Goal: Task Accomplishment & Management: Complete application form

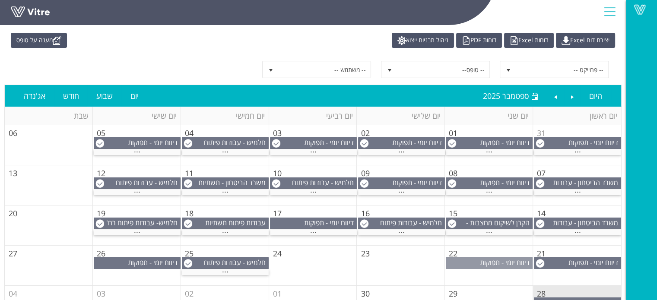
scroll to position [43, 0]
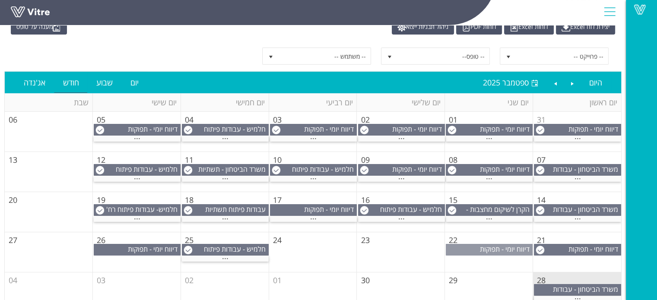
click at [505, 250] on span "דיווח יומי - תפוקות" at bounding box center [505, 250] width 50 height 10
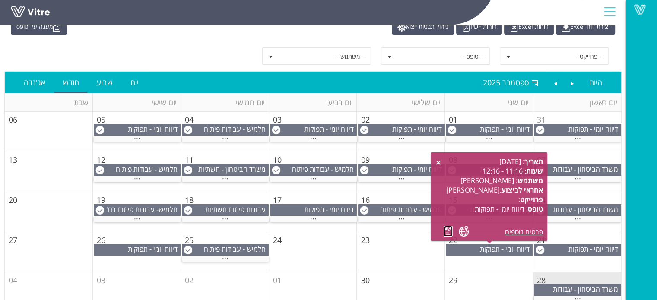
click at [448, 229] on link at bounding box center [448, 231] width 9 height 11
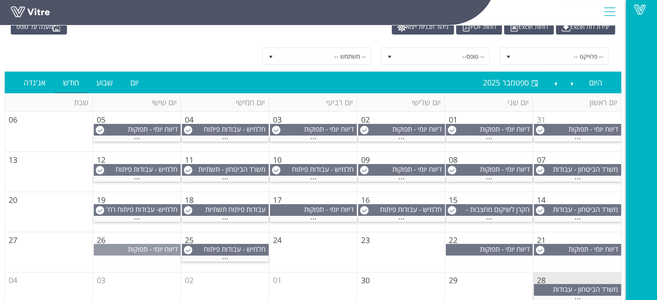
click at [147, 248] on span "דיווח יומי - תפוקות" at bounding box center [153, 250] width 50 height 10
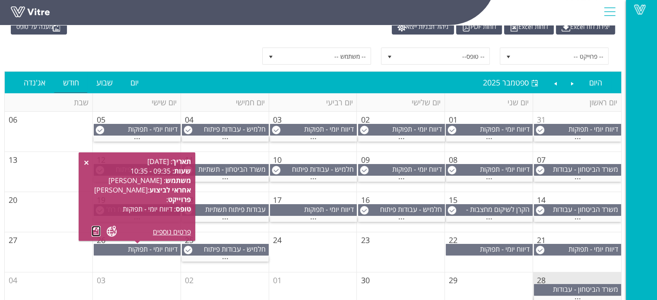
click at [93, 231] on link at bounding box center [96, 231] width 9 height 11
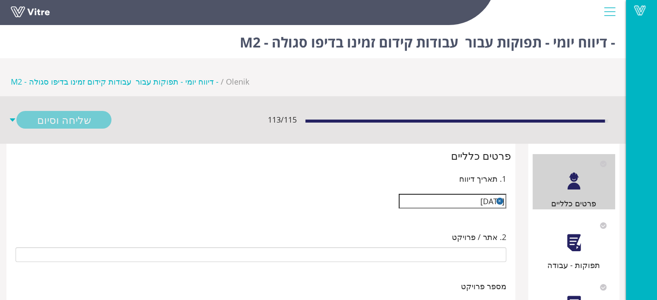
type input "[PERSON_NAME]"
type input "25-07 עבודות קידום זמינו בדיפו סגולה - M2"
click at [572, 233] on div at bounding box center [573, 242] width 19 height 19
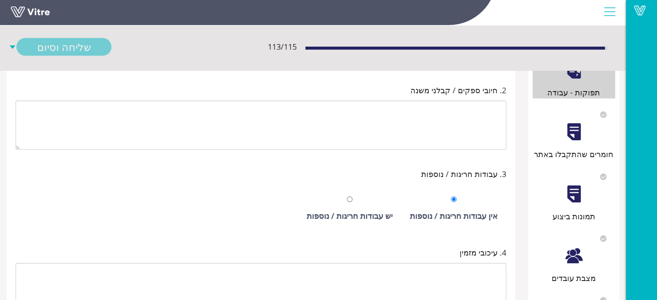
scroll to position [270, 0]
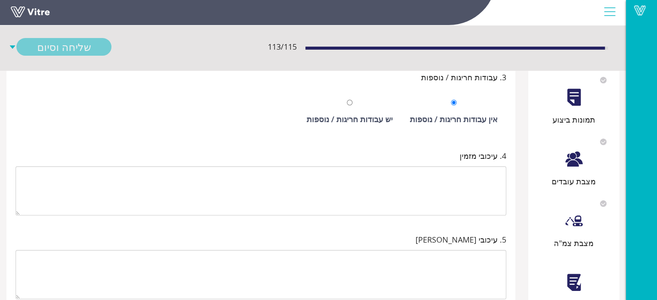
click at [581, 273] on div at bounding box center [573, 282] width 19 height 19
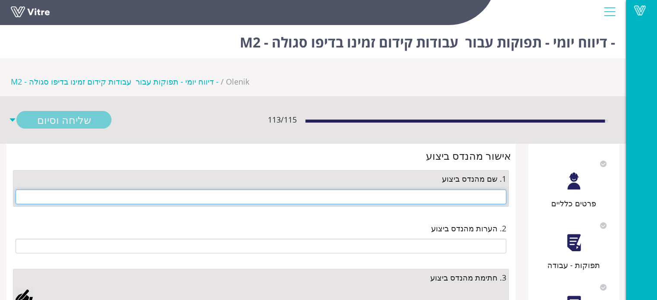
click at [471, 190] on input "text" at bounding box center [261, 197] width 491 height 15
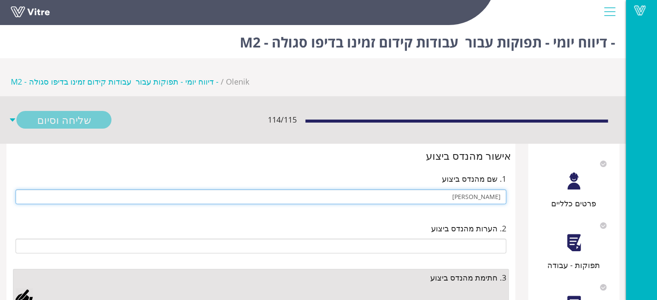
type input "[PERSON_NAME]"
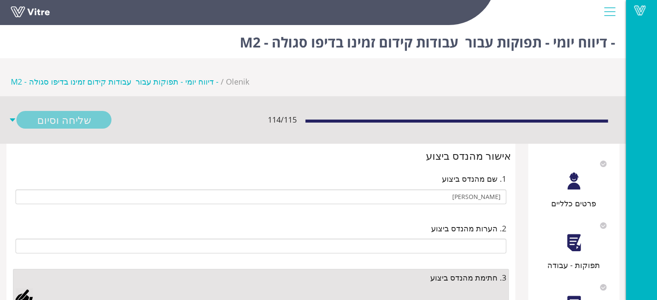
click at [27, 288] on div at bounding box center [24, 296] width 17 height 17
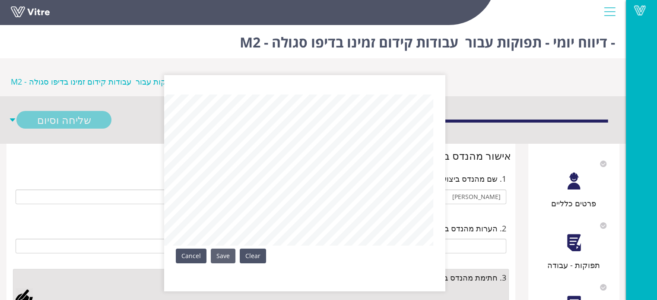
click at [248, 257] on div "Clear Save Cancel" at bounding box center [304, 183] width 281 height 216
drag, startPoint x: 223, startPoint y: 255, endPoint x: 147, endPoint y: 193, distance: 98.0
click at [222, 255] on link "Save" at bounding box center [223, 256] width 25 height 15
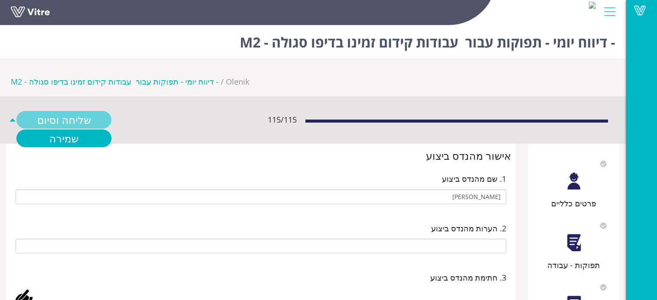
click at [90, 111] on link "שליחה וסיום" at bounding box center [63, 120] width 95 height 18
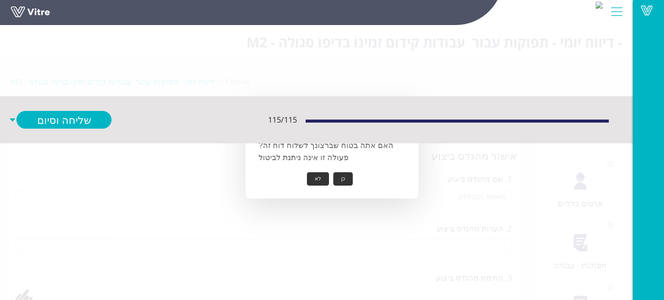
click at [339, 176] on button "כן" at bounding box center [342, 178] width 19 height 13
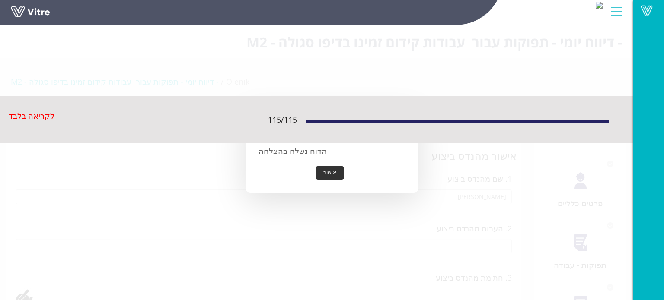
click at [335, 176] on button "אישור" at bounding box center [329, 172] width 29 height 13
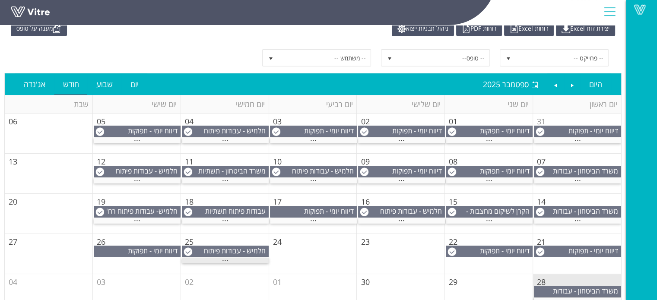
scroll to position [86, 0]
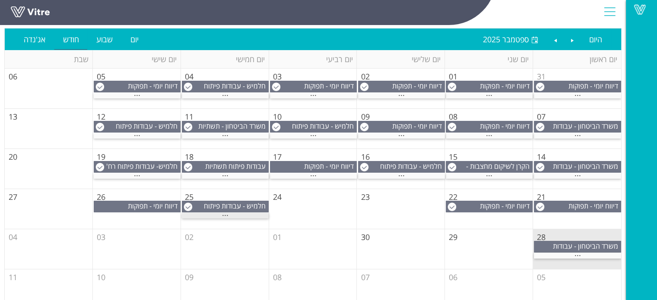
click at [228, 214] on span "..." at bounding box center [225, 214] width 6 height 10
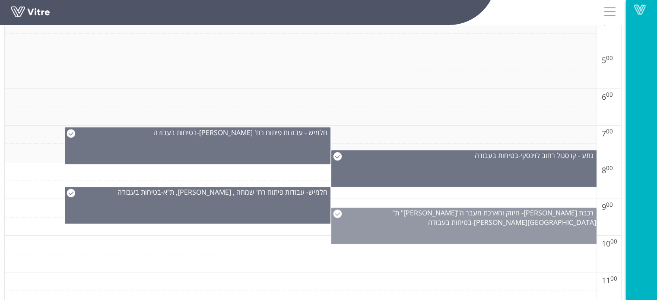
scroll to position [302, 0]
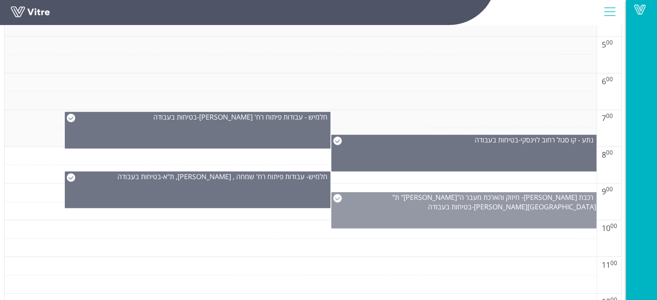
click at [389, 207] on div "רכבת [PERSON_NAME]- חיזוק והארכת מעבר ה"[PERSON_NAME]" ת"א [PERSON_NAME] דרום -…" at bounding box center [464, 210] width 266 height 36
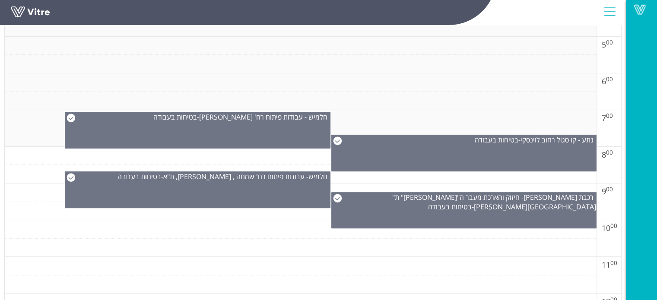
click at [397, 257] on td at bounding box center [301, 266] width 592 height 19
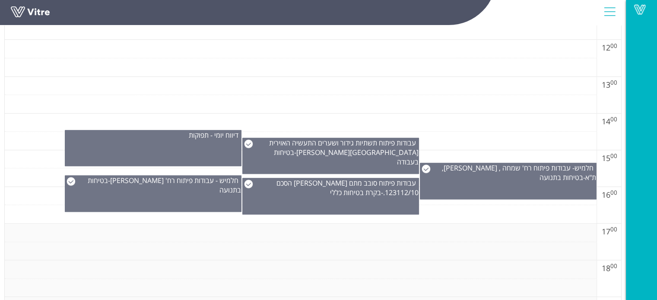
scroll to position [562, 0]
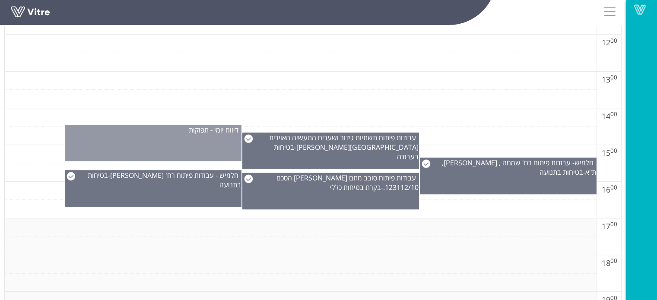
click at [135, 140] on div "דיווח יומי - תפוקות" at bounding box center [153, 143] width 177 height 36
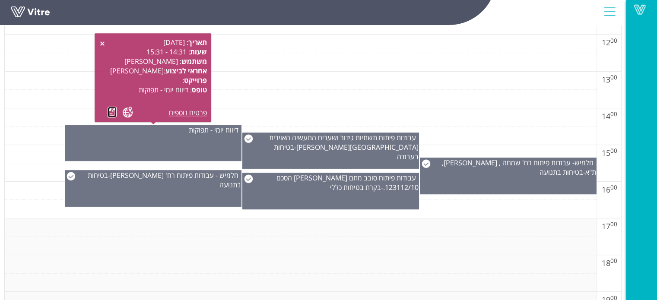
click at [114, 111] on link at bounding box center [112, 112] width 9 height 11
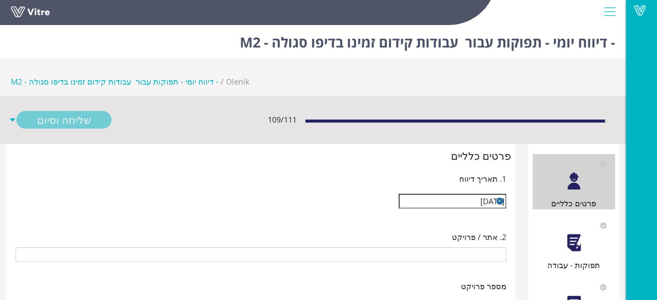
type input "[PERSON_NAME]"
type input "25-07 עבודות קידום זמינו בדיפו סגולה - M2"
type input "[PERSON_NAME]"
click at [556, 216] on div "תפוקות - עבודה" at bounding box center [574, 243] width 83 height 55
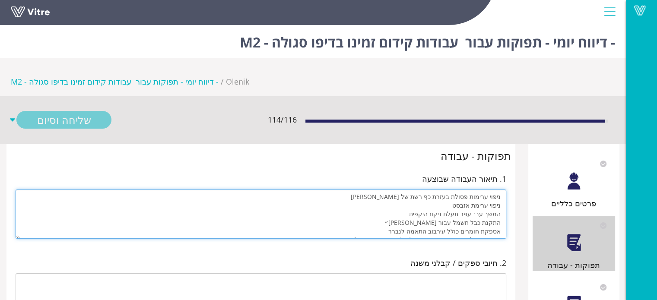
click at [398, 190] on textarea "ניפוי ערימות פסולת בעזרת כף רשת של הבגר ניפוי ערימת אזבסט המשך עב׳ עפר תעלת ניק…" at bounding box center [261, 214] width 491 height 49
click at [493, 190] on textarea "ניפוי ערימות פסולת בעזרת כף רשת של הבגר ניפוי ערימת אזבסט המשך עב׳ עפר תעלת ניק…" at bounding box center [261, 214] width 491 height 49
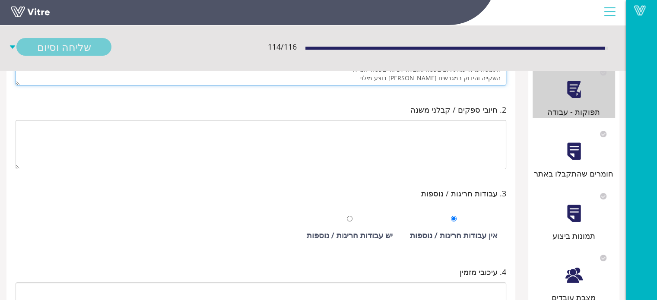
scroll to position [173, 0]
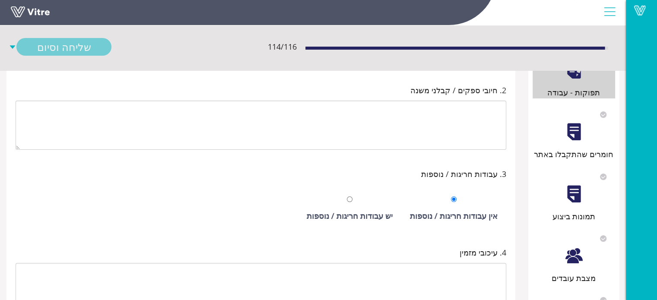
click at [575, 272] on div "מצבת עובדים" at bounding box center [574, 278] width 83 height 12
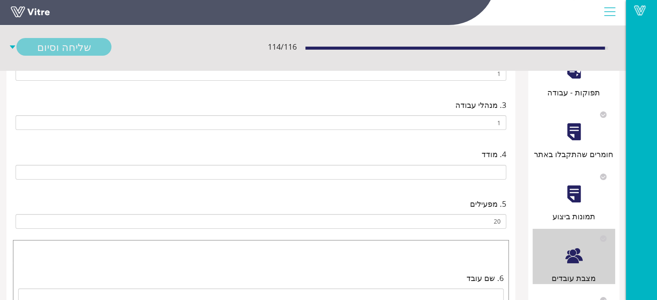
scroll to position [0, 0]
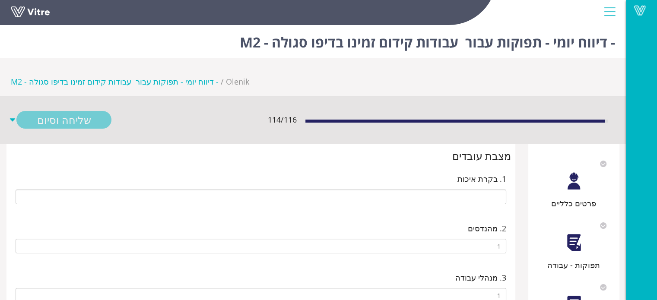
type input "024196677 שי עינת"
type input "אאכי2 מנופי סל8 פועלים"
type input "20 מפעילים3 פועלים"
type input "יצחק אסולין חופש1 עובד סרילנקי חופש"
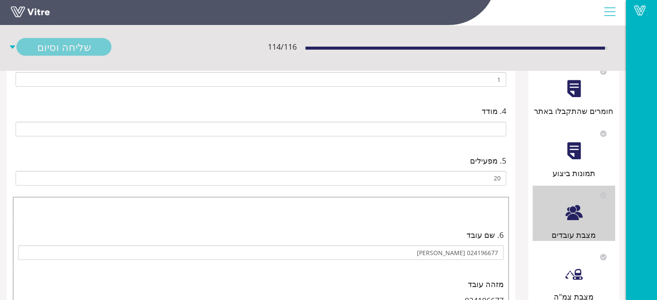
type input "051309896 דוד לוי"
type input "אאכי2 מנופי סל8 פועלים"
type input "20 מפעילים3 פועלים"
type input "יצחק אסולין חופש1 עובד סרילנקי חופש"
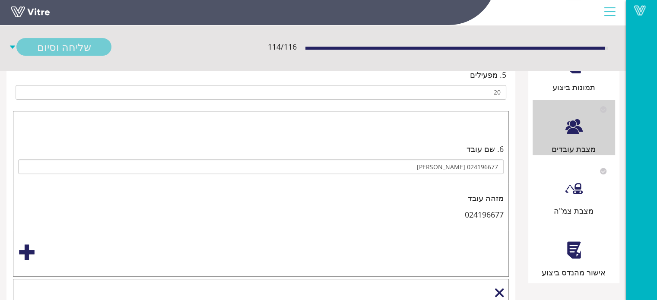
type input "39815212 בהאא מסארוה"
type input "אאכי2 מנופי סל8 פועלים"
type input "20 מפעילים3 פועלים"
type input "יצחק אסולין חופש1 עובד סרילנקי חופש"
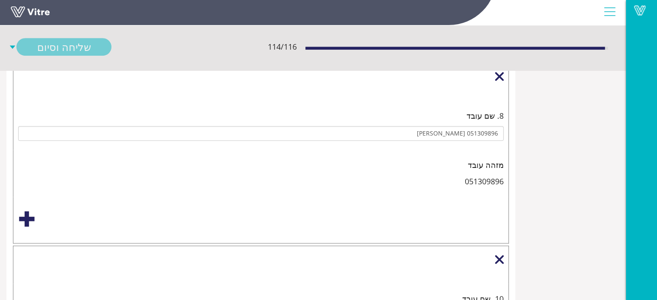
type input "036233906 ראמי אל יאזגי"
type input "אאכי2 מנופי סל8 פועלים"
type input "20 מפעילים3 פועלים"
type input "יצחק אסולין חופש1 עובד סרילנקי חופש"
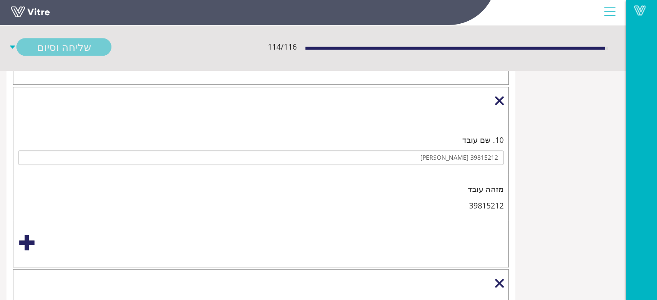
type input "066009705 גדיר גדיר"
type input "אאכי2 מנופי סל8 פועלים"
type input "20 מפעילים3 פועלים"
type input "יצחק אסולין חופש1 עובד סרילנקי חופש"
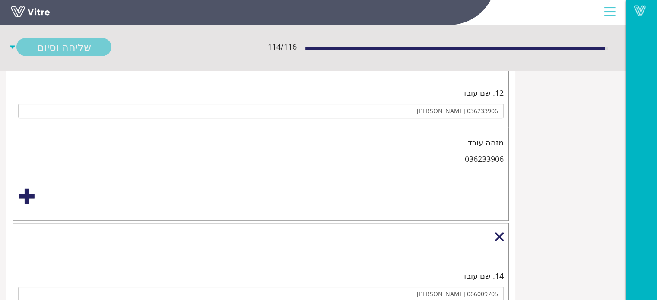
type input "אאכי2 מנופי סל8 פועלים"
type input "20 מפעילים3 פועלים"
type input "יצחק אסולין חופש1 עובד סרילנקי חופש"
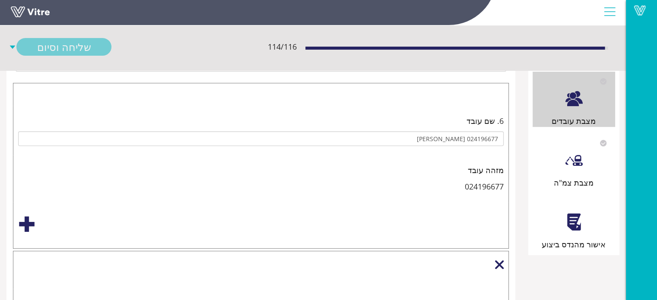
scroll to position [114, 0]
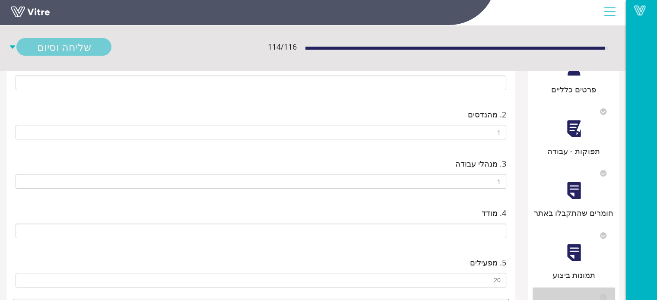
click at [576, 145] on div "תפוקות - עבודה" at bounding box center [574, 151] width 83 height 12
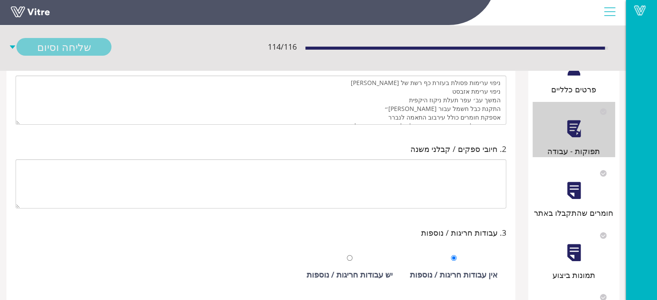
scroll to position [0, 0]
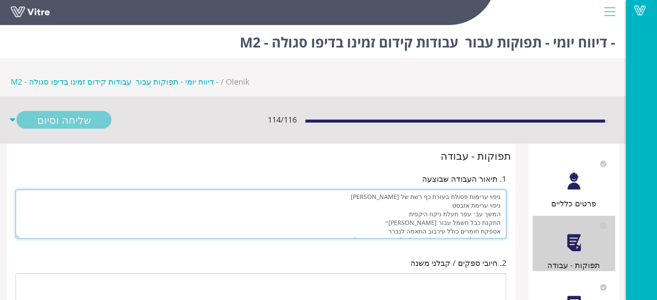
click at [454, 190] on textarea "ניפוי ערימות פסולת בעזרת כף רשת של הבגר ניפוי ערימת אזבסט המשך עב׳ עפר תעלת ניק…" at bounding box center [261, 214] width 491 height 49
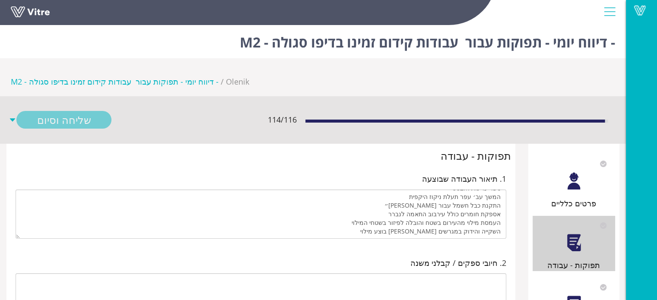
click at [582, 172] on div at bounding box center [573, 181] width 19 height 19
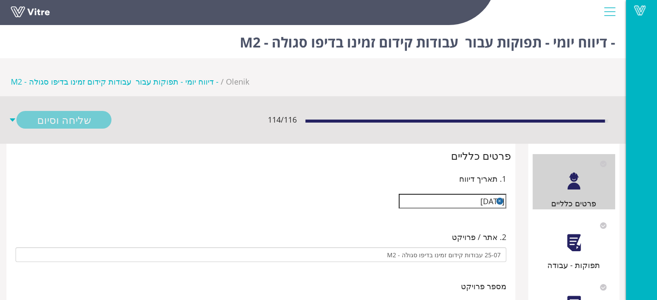
click at [573, 233] on div at bounding box center [573, 242] width 19 height 19
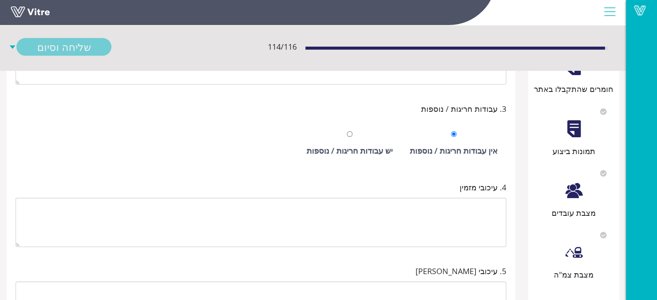
scroll to position [270, 0]
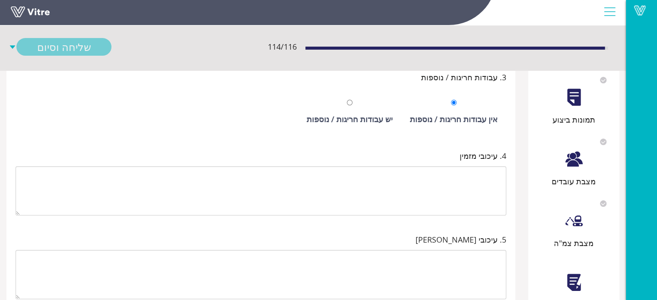
click at [584, 256] on div "אישור מהנדס ביצוע" at bounding box center [574, 283] width 83 height 55
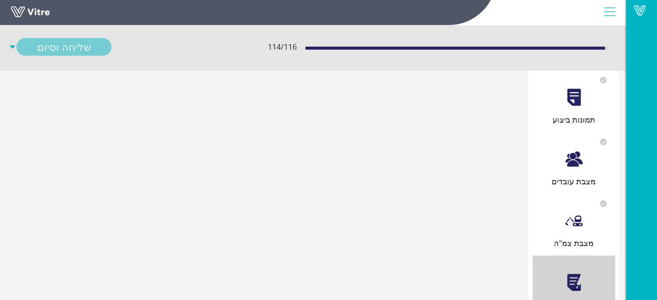
scroll to position [0, 0]
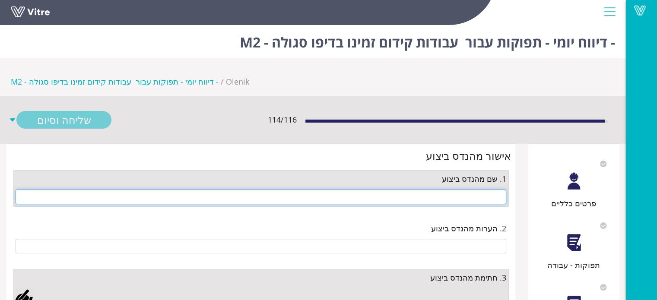
click at [477, 190] on input "text" at bounding box center [261, 197] width 491 height 15
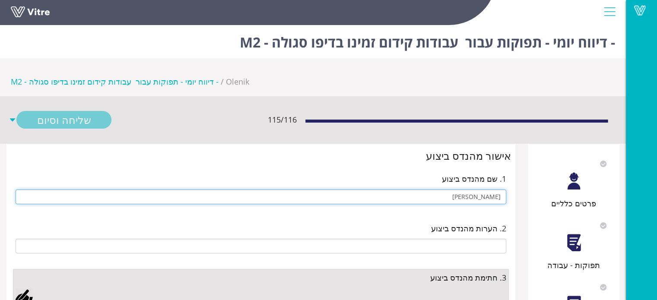
type input "[PERSON_NAME]"
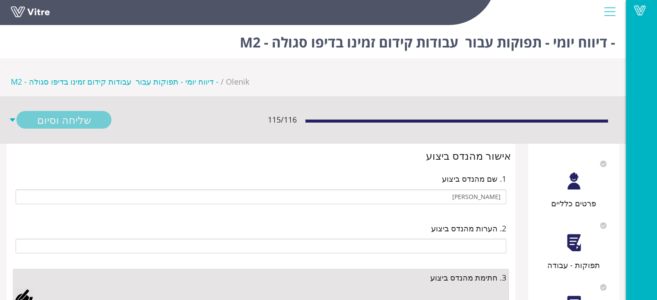
click at [28, 288] on div at bounding box center [24, 296] width 17 height 17
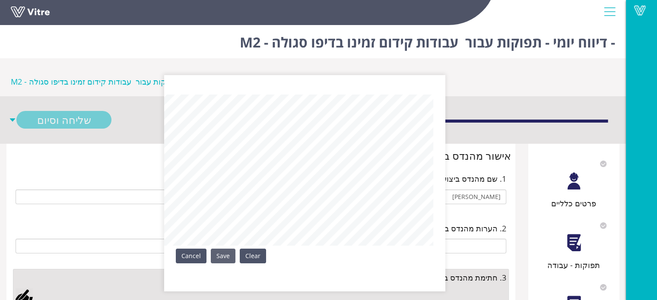
click at [220, 261] on link "Save" at bounding box center [223, 256] width 25 height 15
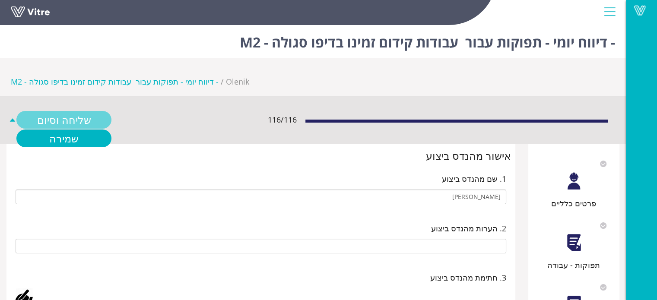
click at [87, 111] on link "שליחה וסיום" at bounding box center [63, 120] width 95 height 18
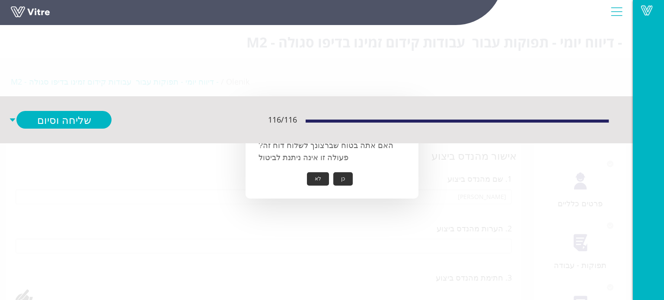
click at [342, 181] on button "כן" at bounding box center [342, 178] width 19 height 13
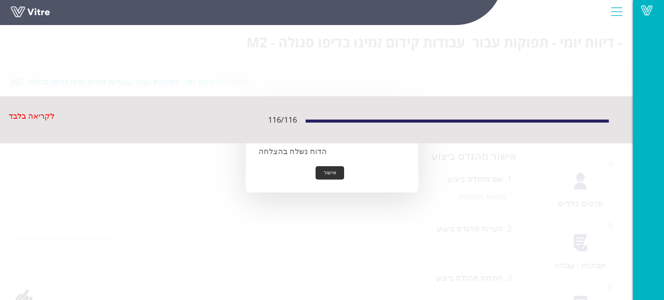
click at [337, 174] on button "אישור" at bounding box center [329, 172] width 29 height 13
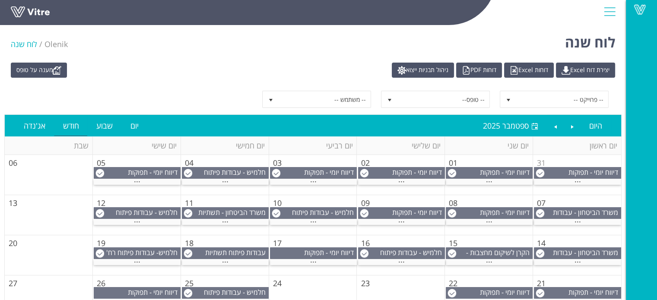
click at [175, 59] on div "מענה על טופס יצירת דוח Excel דוחות Excel דוחות PDF ניהול תבניות ייצוא -- פרוייק…" at bounding box center [313, 229] width 626 height 342
click at [648, 59] on div "Vitre" at bounding box center [641, 150] width 31 height 300
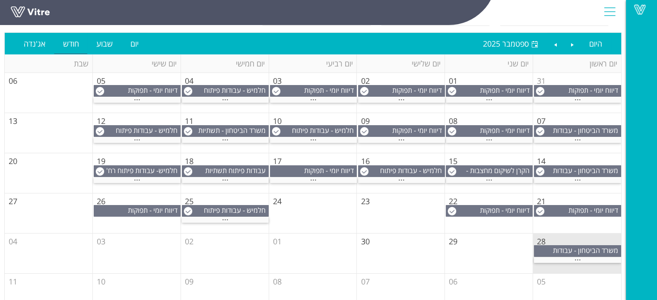
scroll to position [86, 0]
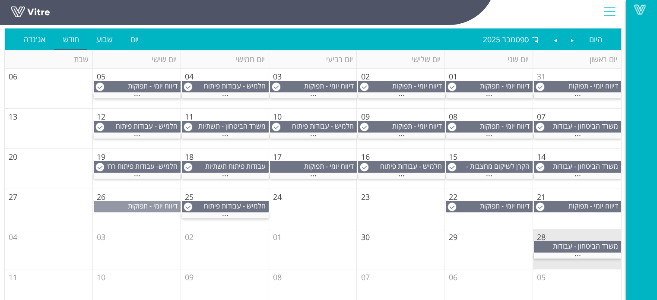
click at [155, 205] on span "דיווח יומי - תפוקות" at bounding box center [153, 206] width 50 height 10
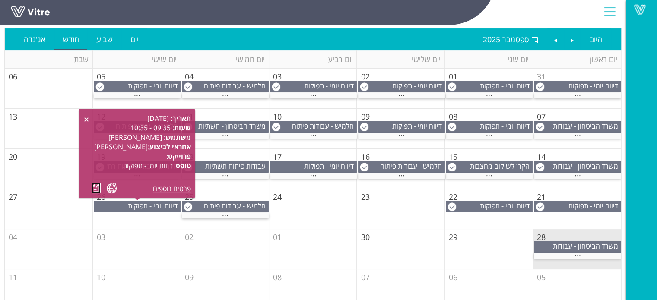
click at [92, 190] on link at bounding box center [96, 188] width 9 height 11
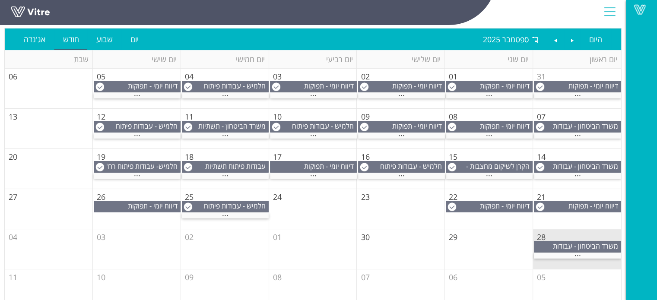
click at [249, 250] on td "02" at bounding box center [225, 249] width 88 height 40
click at [222, 215] on span "..." at bounding box center [225, 214] width 6 height 10
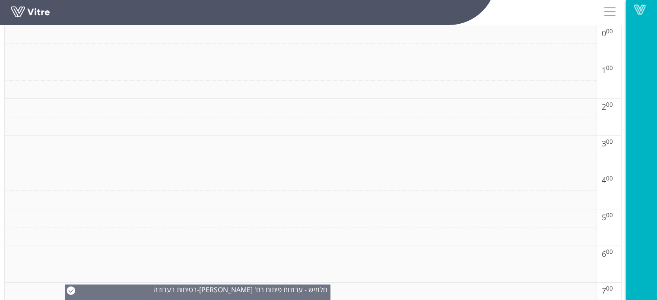
scroll to position [0, 0]
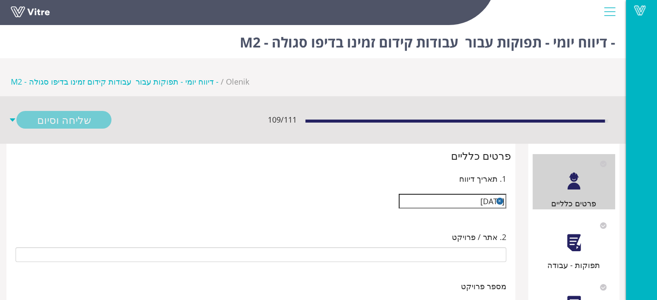
type input "[PERSON_NAME]"
type input "25-07 עבודות קידום זמינו בדיפו סגולה - M2"
click at [573, 233] on div at bounding box center [573, 242] width 19 height 19
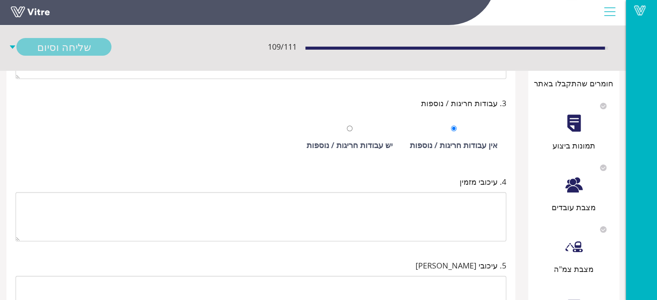
scroll to position [270, 0]
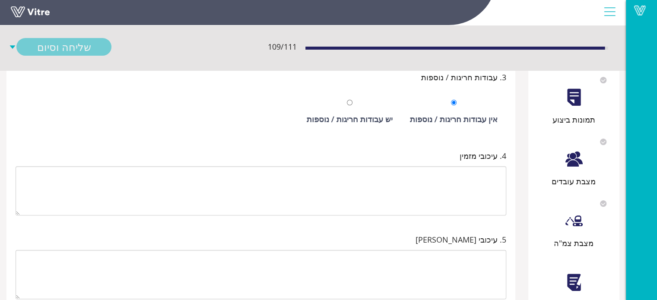
click at [574, 273] on div at bounding box center [573, 282] width 19 height 19
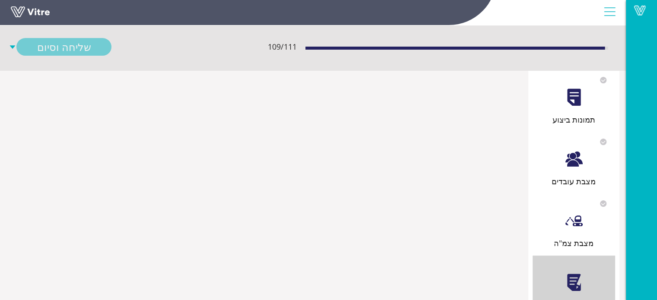
scroll to position [0, 0]
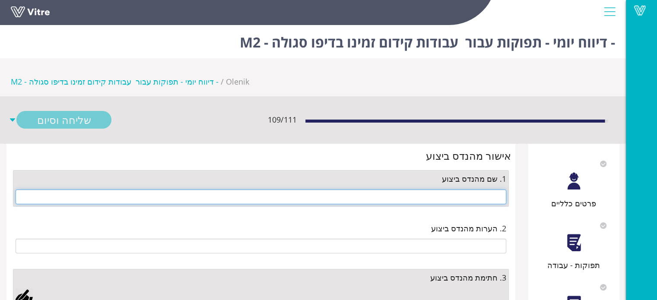
click at [473, 190] on input "text" at bounding box center [261, 197] width 491 height 15
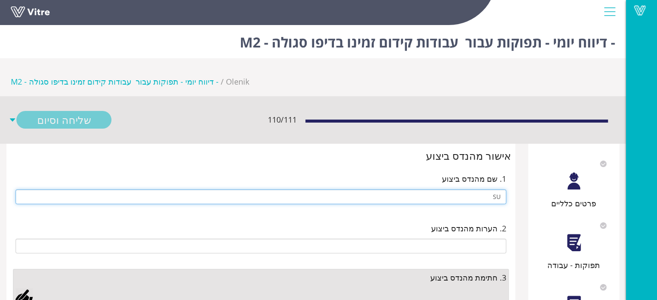
type input "S"
type input "[PERSON_NAME]"
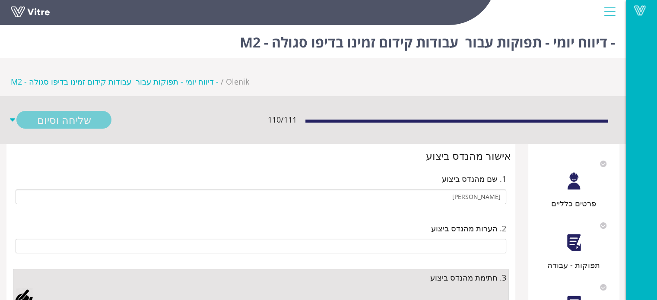
drag, startPoint x: 29, startPoint y: 257, endPoint x: 69, endPoint y: 243, distance: 42.6
click at [29, 288] on div at bounding box center [24, 296] width 17 height 17
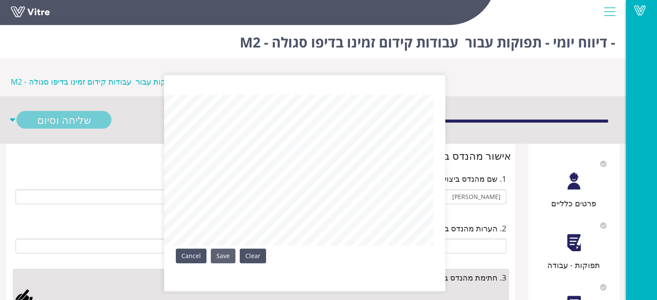
click at [228, 257] on link "Save" at bounding box center [223, 256] width 25 height 15
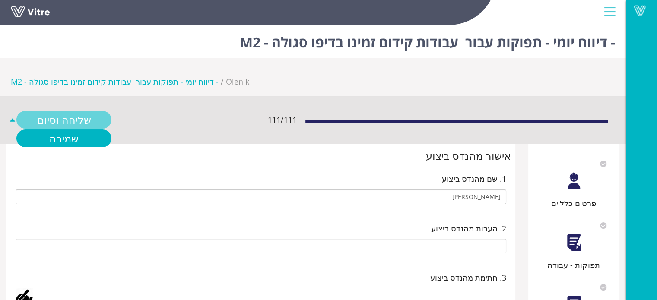
click at [91, 111] on link "שליחה וסיום" at bounding box center [63, 120] width 95 height 18
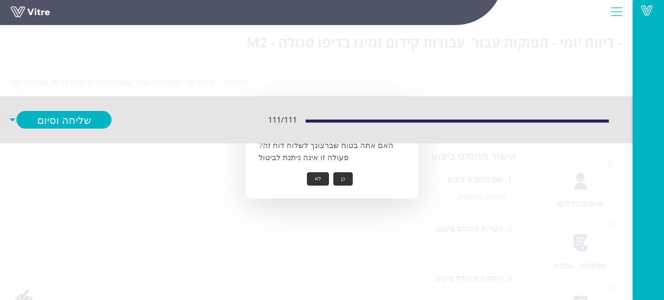
click at [344, 178] on button "כן" at bounding box center [342, 178] width 19 height 13
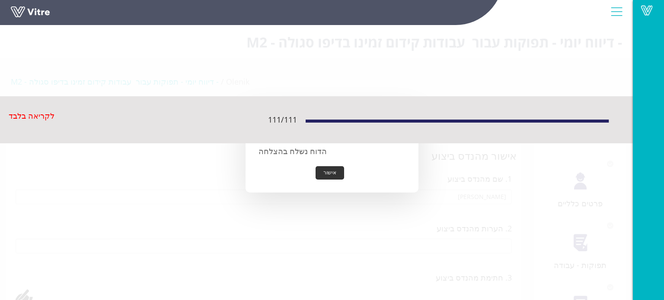
click at [334, 173] on button "אישור" at bounding box center [329, 172] width 29 height 13
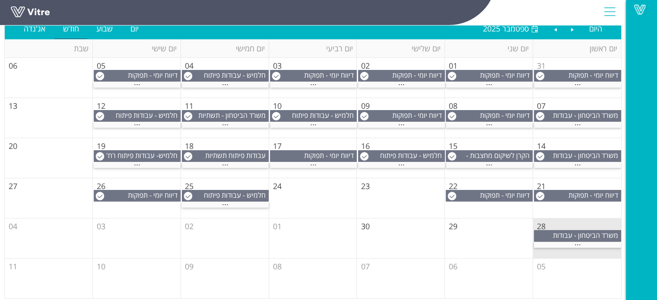
scroll to position [99, 0]
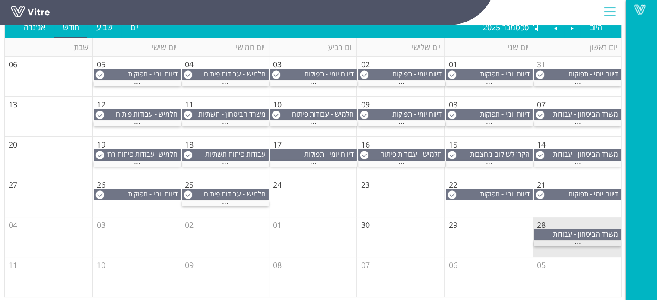
click at [575, 242] on span "..." at bounding box center [578, 242] width 6 height 10
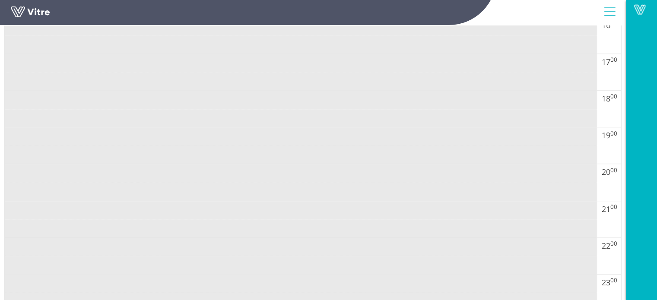
scroll to position [737, 0]
